Goal: Task Accomplishment & Management: Use online tool/utility

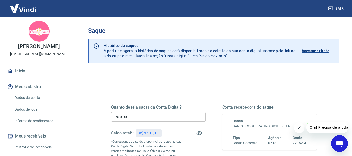
click at [136, 113] on input "R$ 0,00" at bounding box center [158, 117] width 94 height 10
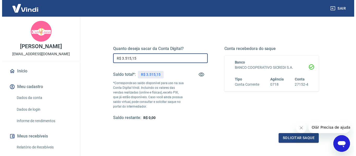
scroll to position [78, 0]
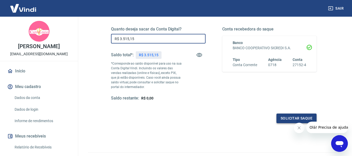
type input "R$ 3.515,15"
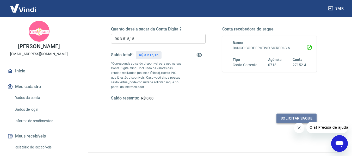
click at [288, 119] on button "Solicitar saque" at bounding box center [296, 119] width 40 height 10
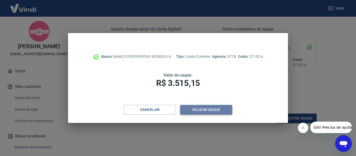
click at [201, 109] on button "Validar saque" at bounding box center [206, 110] width 52 height 10
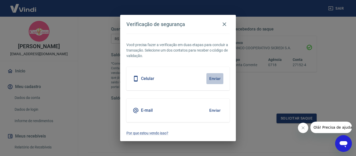
click at [212, 77] on button "Enviar" at bounding box center [214, 78] width 17 height 11
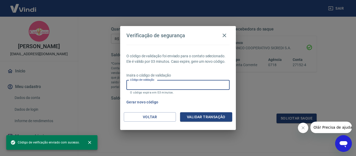
click at [208, 88] on input "Código de validação" at bounding box center [177, 85] width 103 height 10
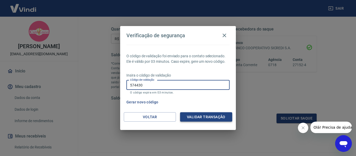
type input "574430"
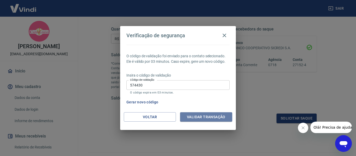
click at [201, 117] on button "Validar transação" at bounding box center [206, 117] width 52 height 10
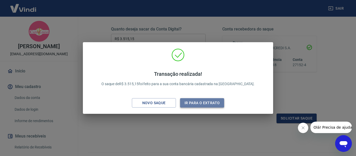
click at [197, 103] on button "Ir para o extrato" at bounding box center [202, 103] width 44 height 10
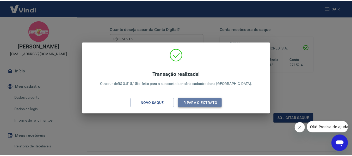
scroll to position [89, 0]
